Goal: Download file/media

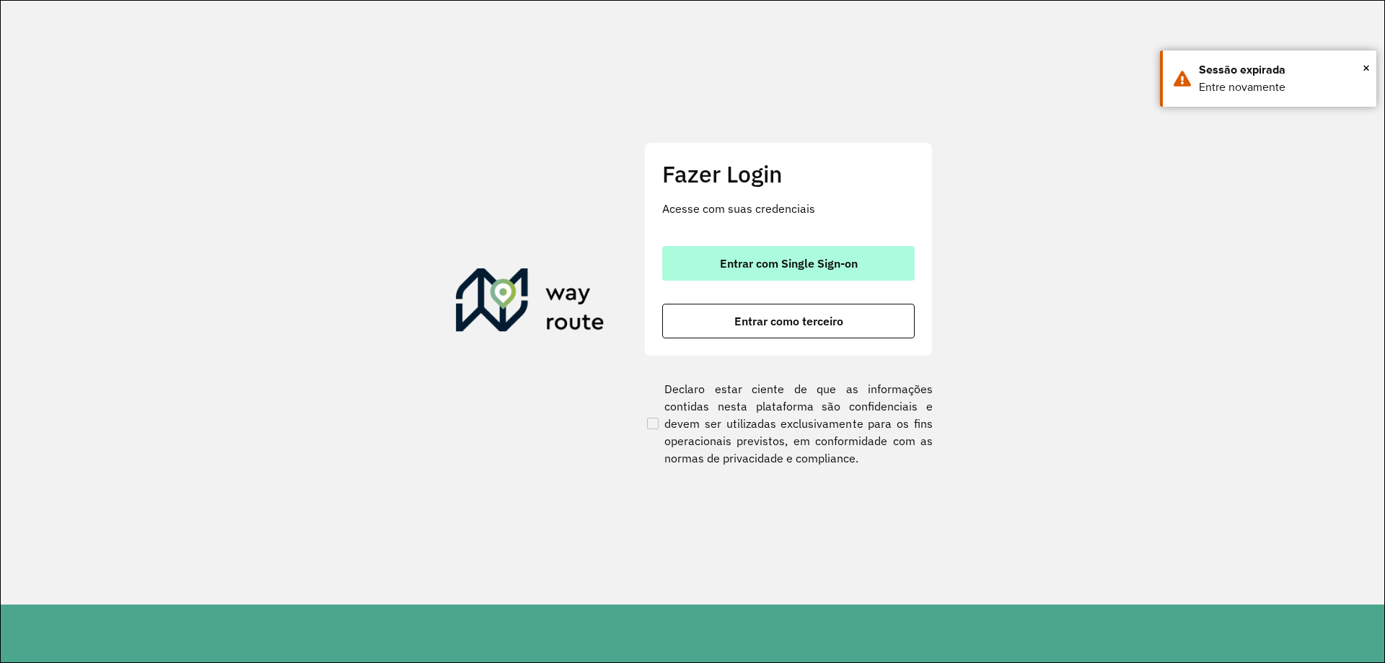
click at [798, 261] on span "Entrar com Single Sign-on" at bounding box center [789, 263] width 138 height 12
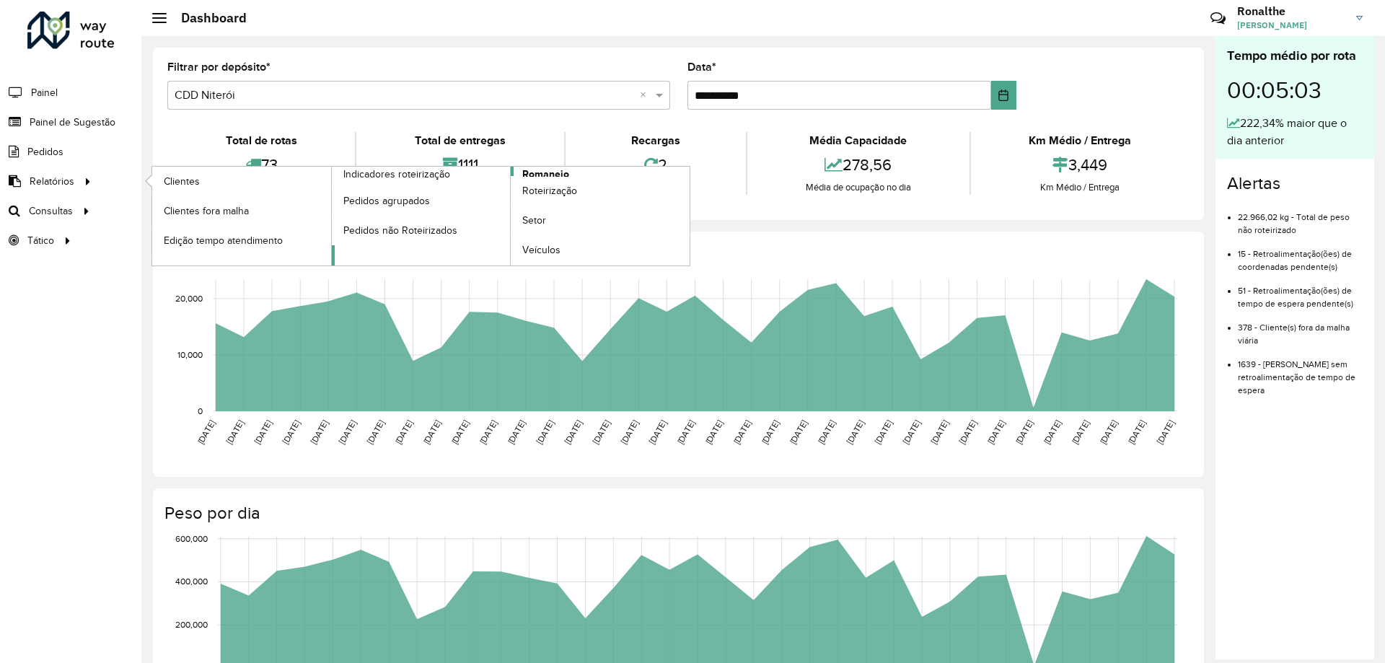
click at [556, 174] on span "Romaneio" at bounding box center [545, 174] width 47 height 15
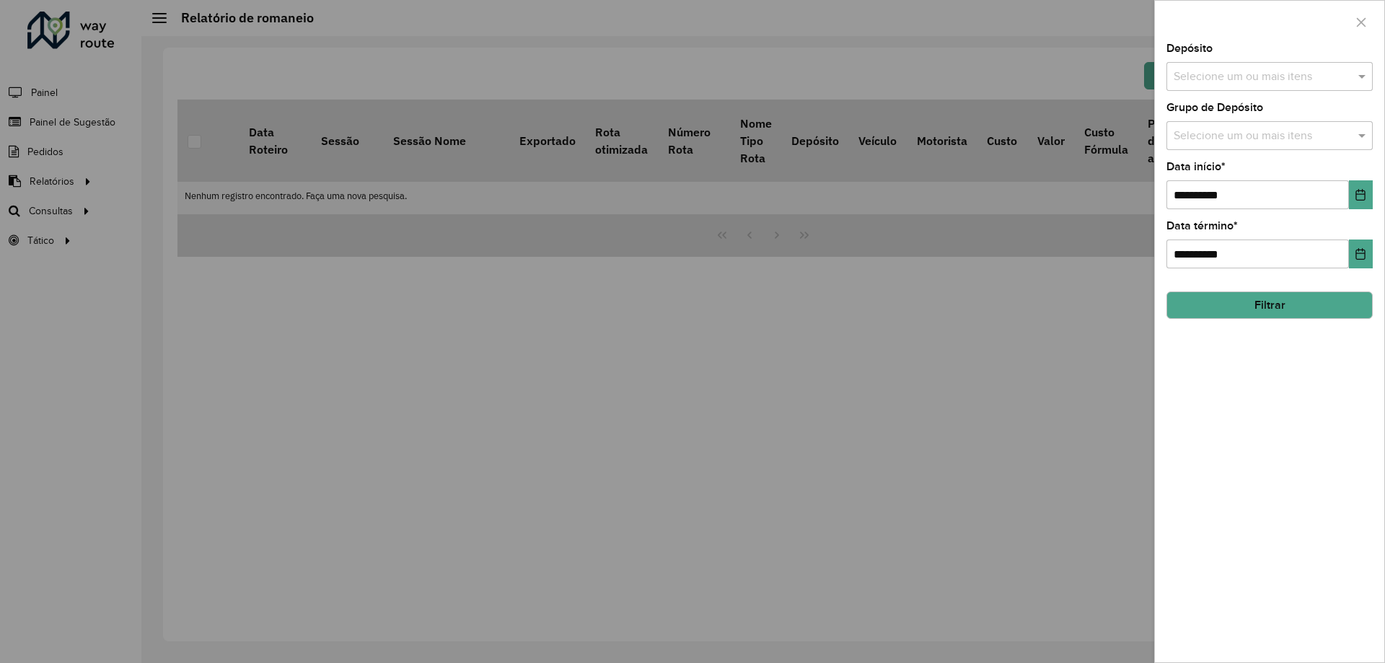
click at [1246, 72] on input "text" at bounding box center [1262, 77] width 185 height 17
click at [1230, 175] on div "CDD Nova Friburgo" at bounding box center [1269, 173] width 205 height 25
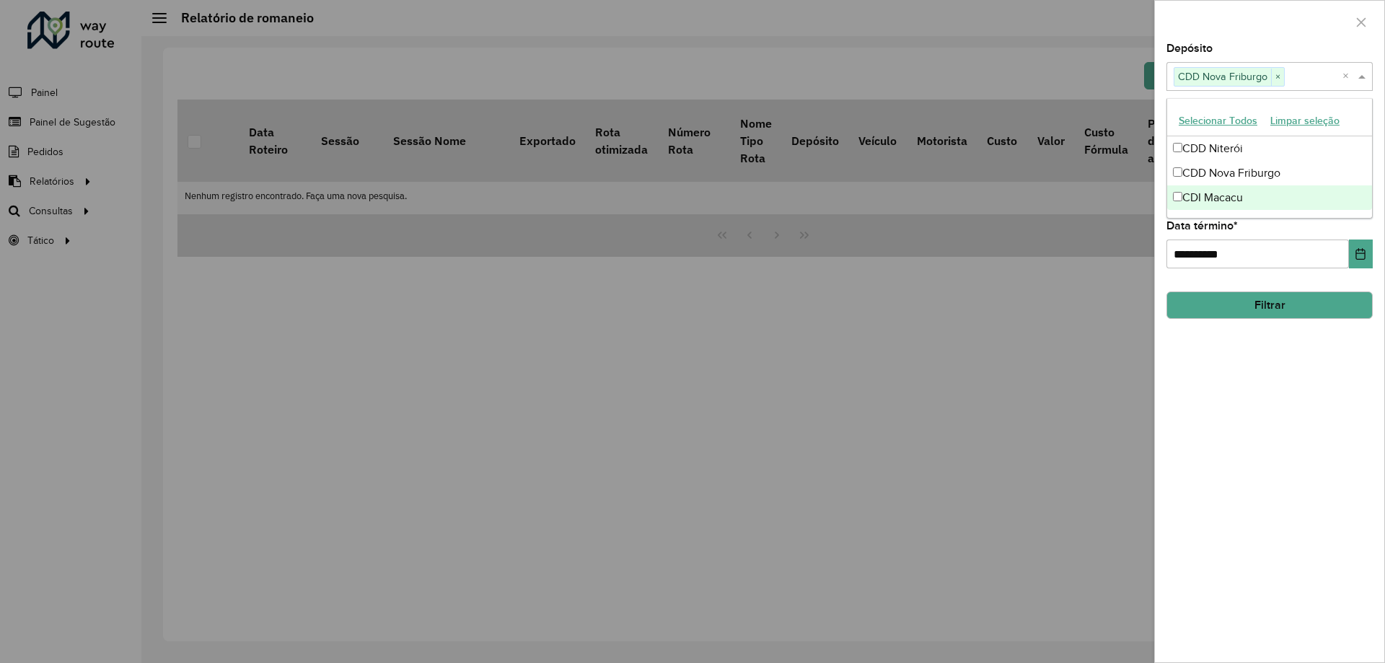
drag, startPoint x: 1273, startPoint y: 525, endPoint x: 1249, endPoint y: 441, distance: 87.9
click at [1274, 519] on div "**********" at bounding box center [1268, 352] width 229 height 619
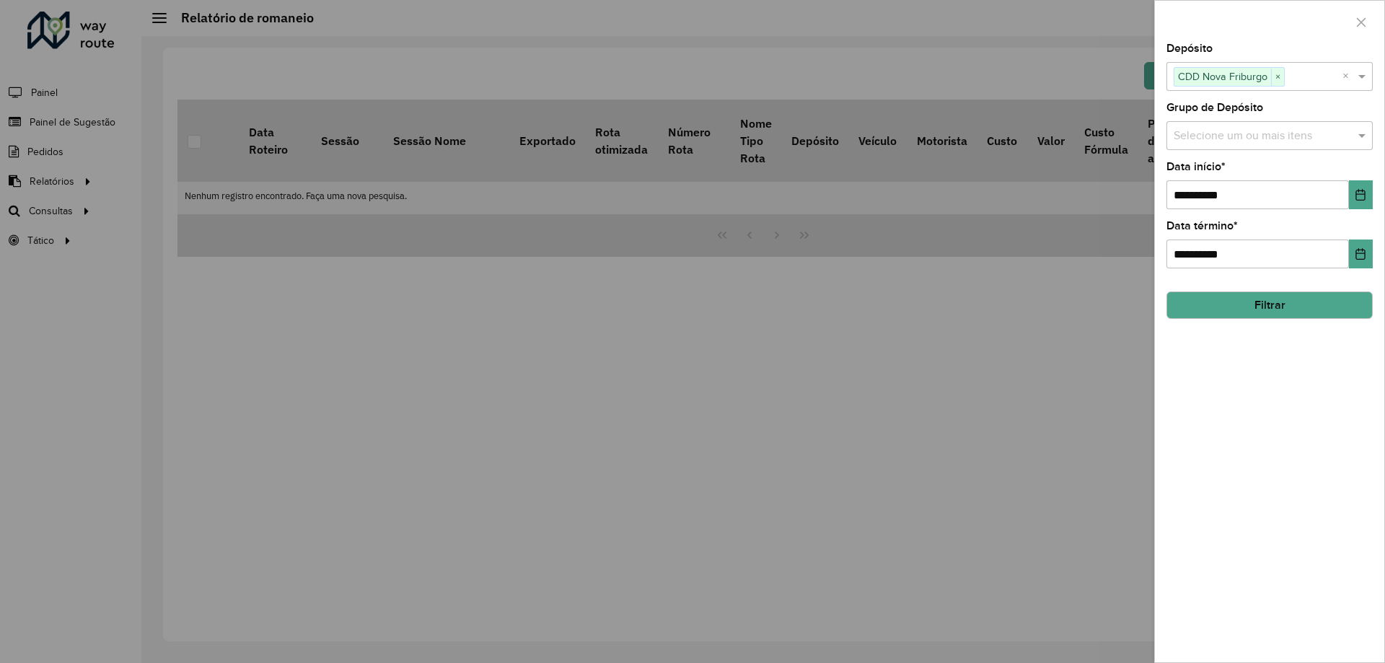
click at [1223, 136] on input "text" at bounding box center [1262, 136] width 185 height 17
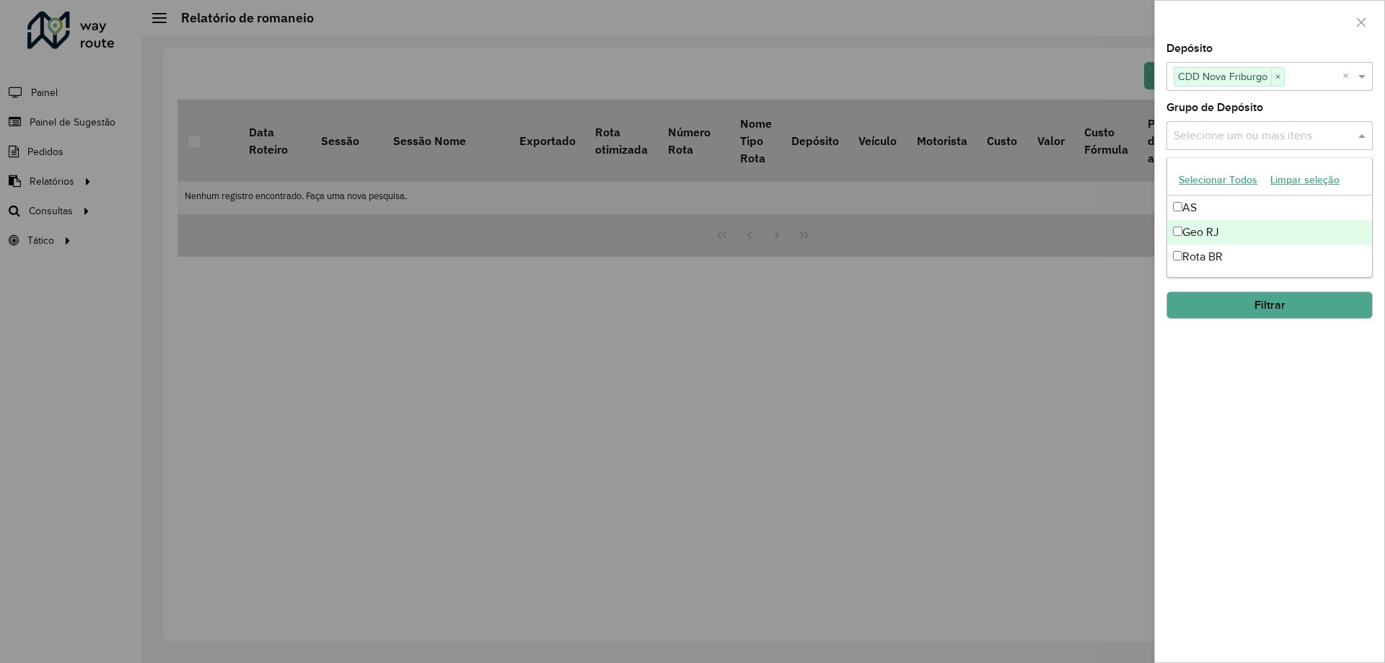
click at [1216, 238] on div "Geo RJ" at bounding box center [1269, 232] width 205 height 25
click at [1240, 449] on div "**********" at bounding box center [1268, 352] width 229 height 619
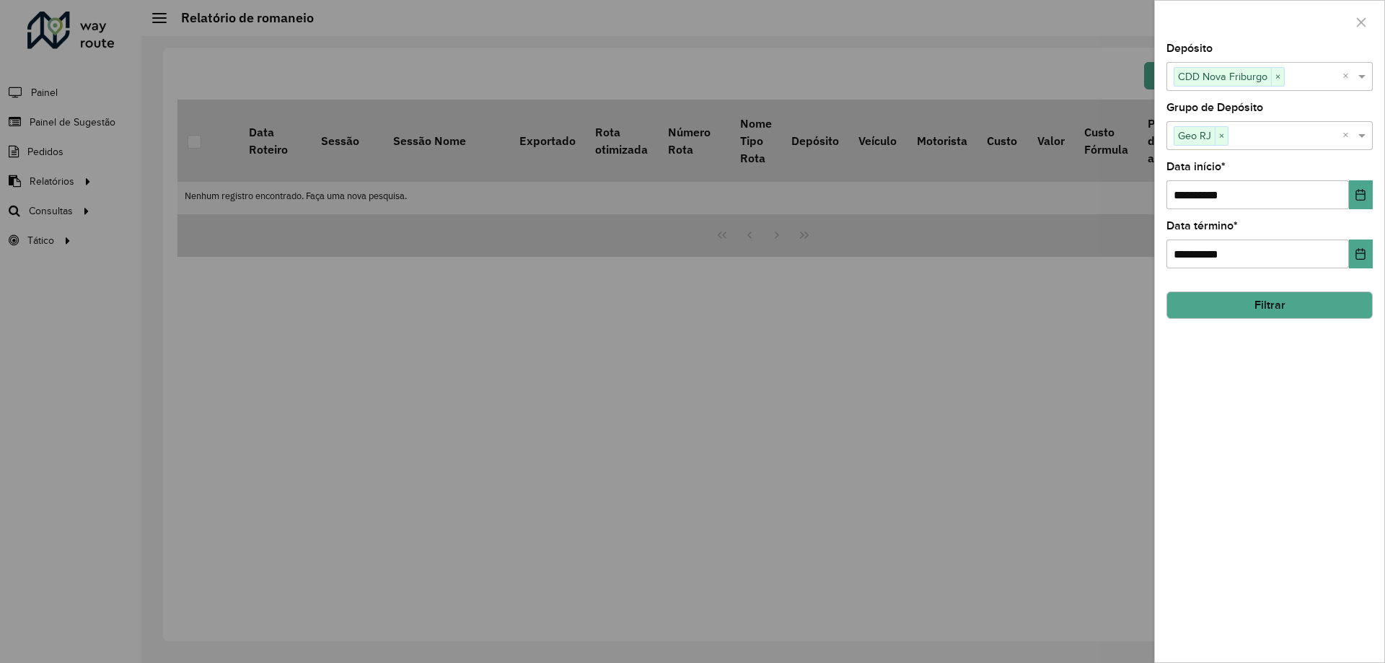
click at [1264, 311] on button "Filtrar" at bounding box center [1269, 304] width 206 height 27
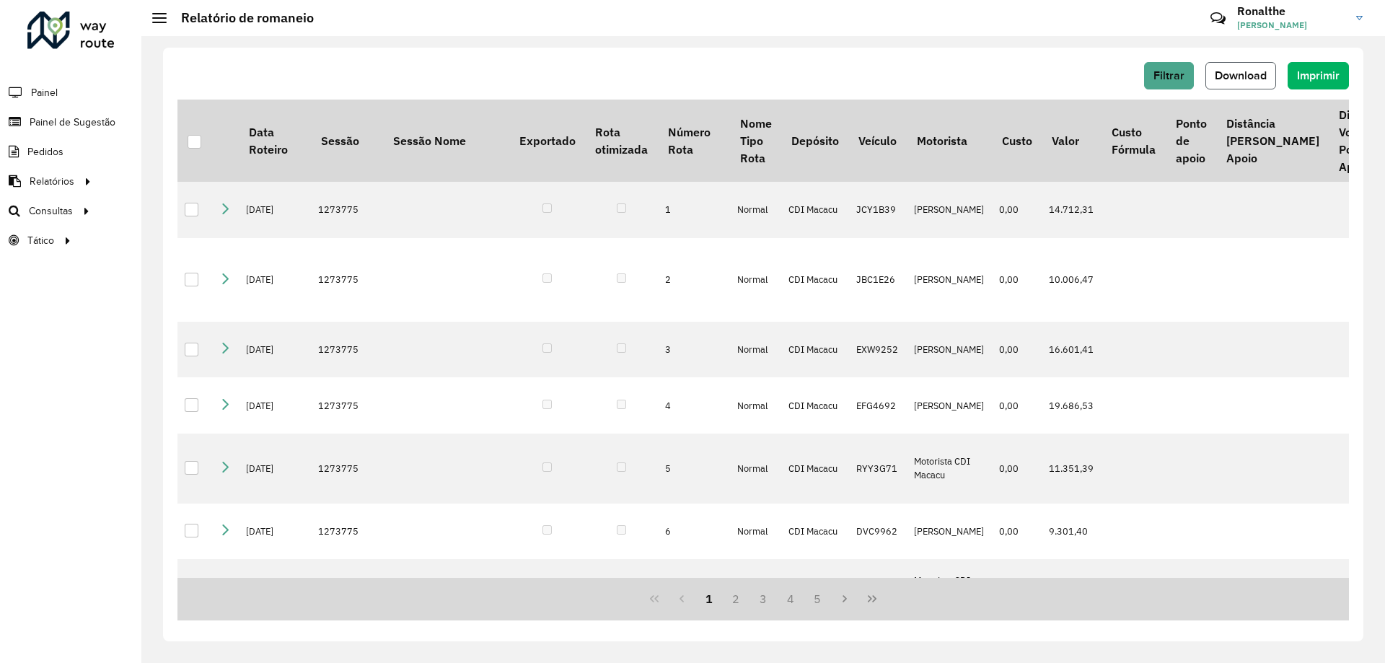
click at [1248, 64] on button "Download" at bounding box center [1240, 75] width 71 height 27
click at [1227, 82] on button "Download" at bounding box center [1240, 75] width 71 height 27
